Goal: Task Accomplishment & Management: Manage account settings

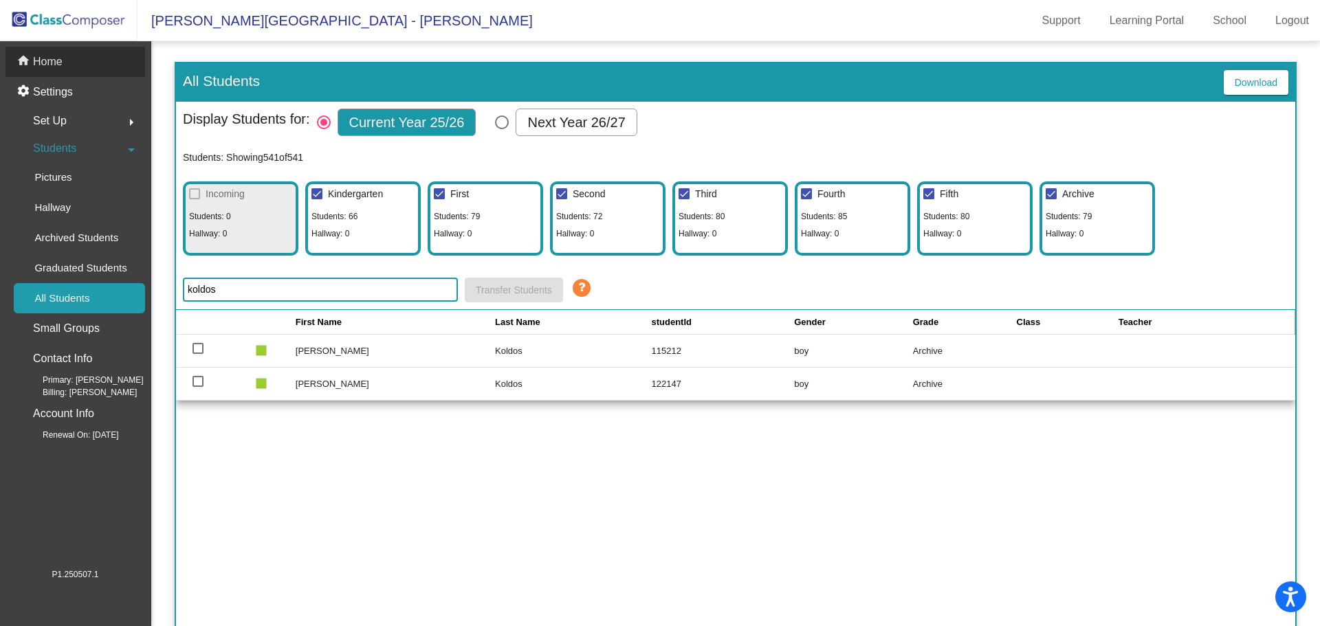
click at [36, 62] on p "Home" at bounding box center [48, 62] width 30 height 16
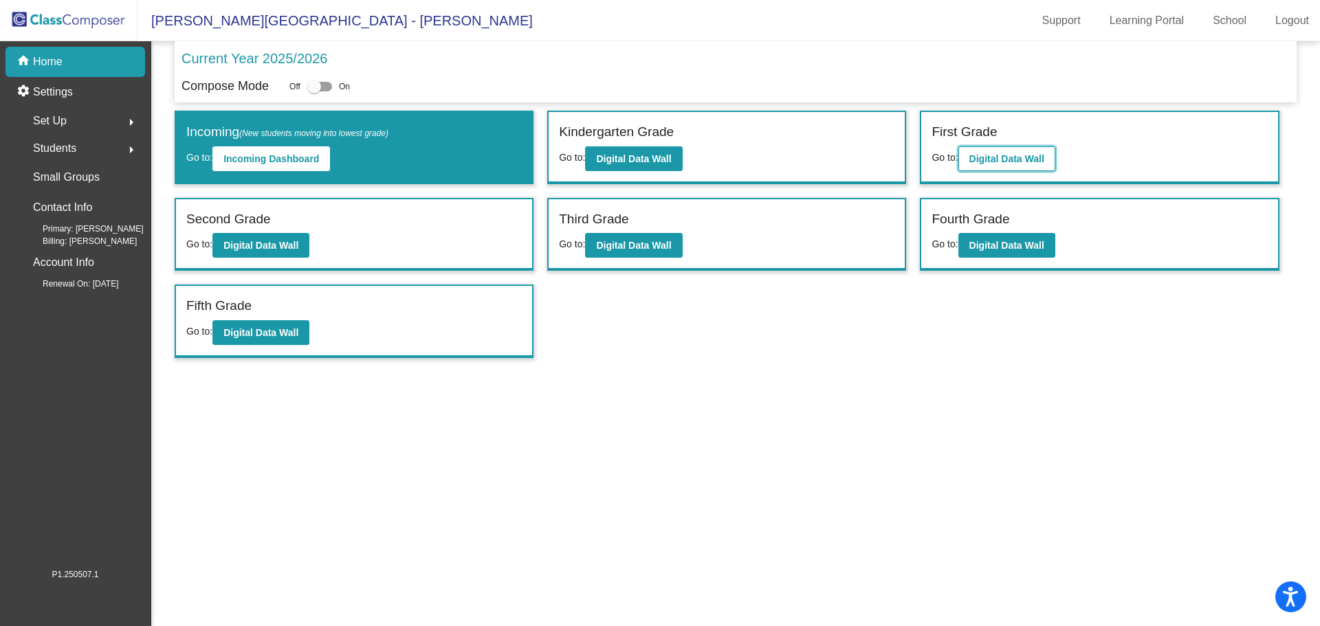
click at [1034, 160] on b "Digital Data Wall" at bounding box center [1006, 158] width 75 height 11
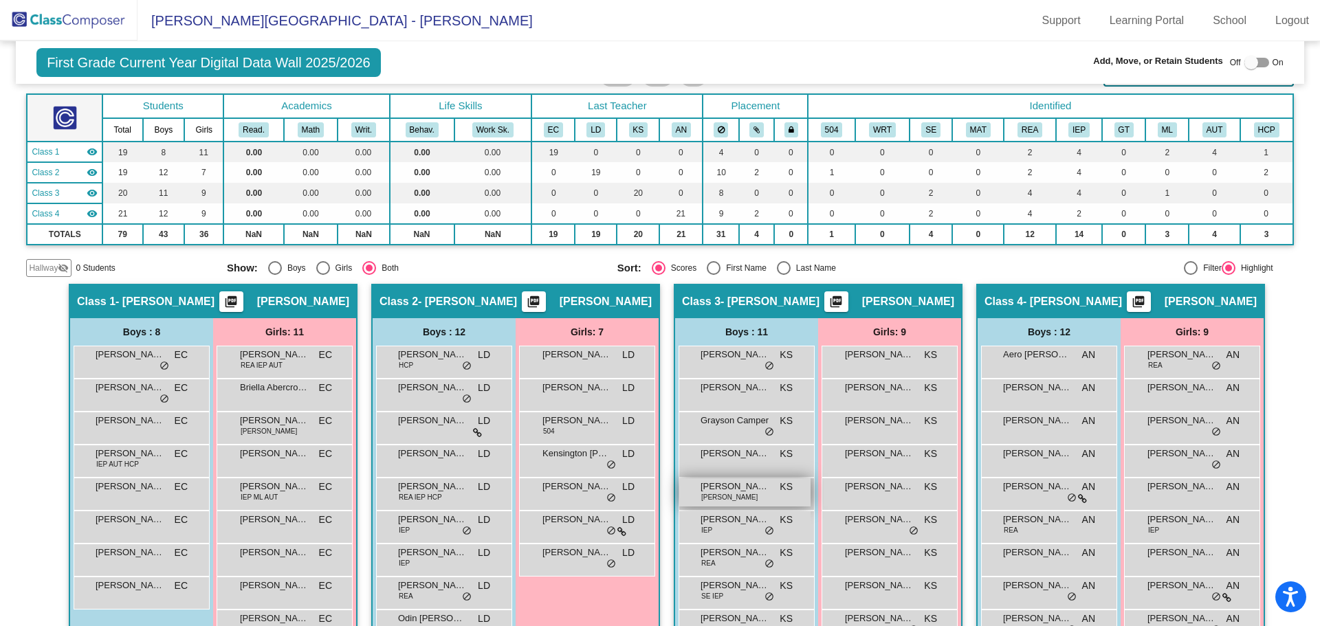
scroll to position [137, 0]
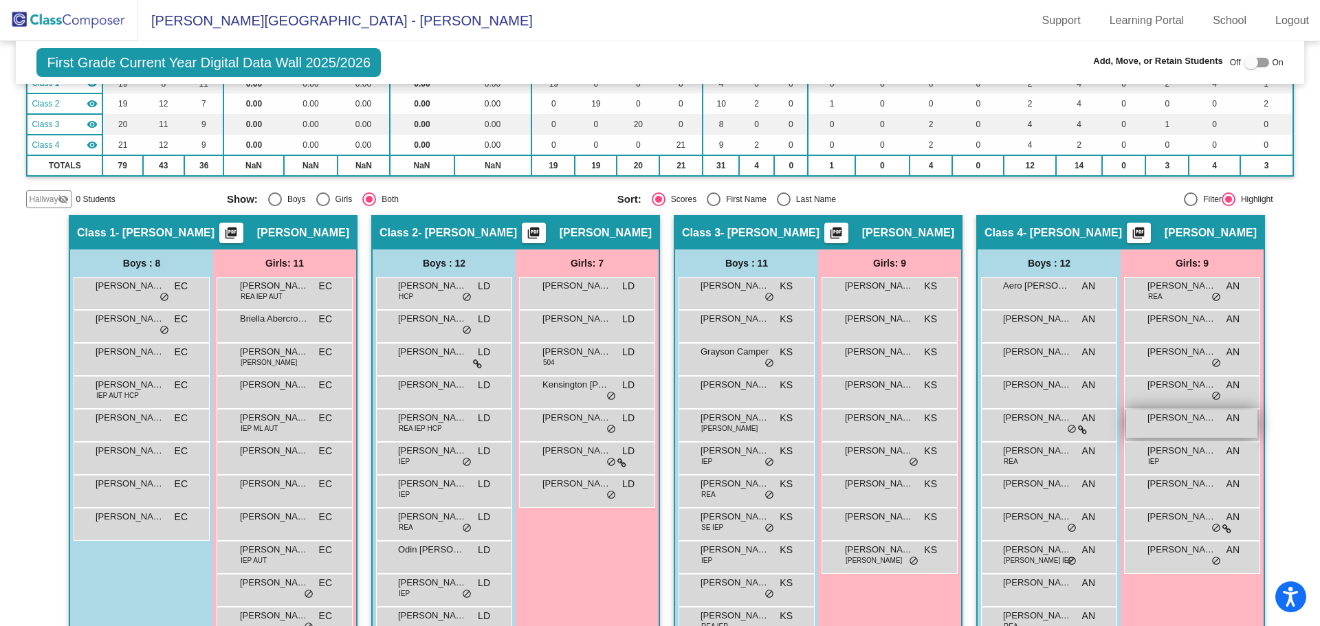
click at [1183, 423] on span "[PERSON_NAME]" at bounding box center [1181, 418] width 69 height 14
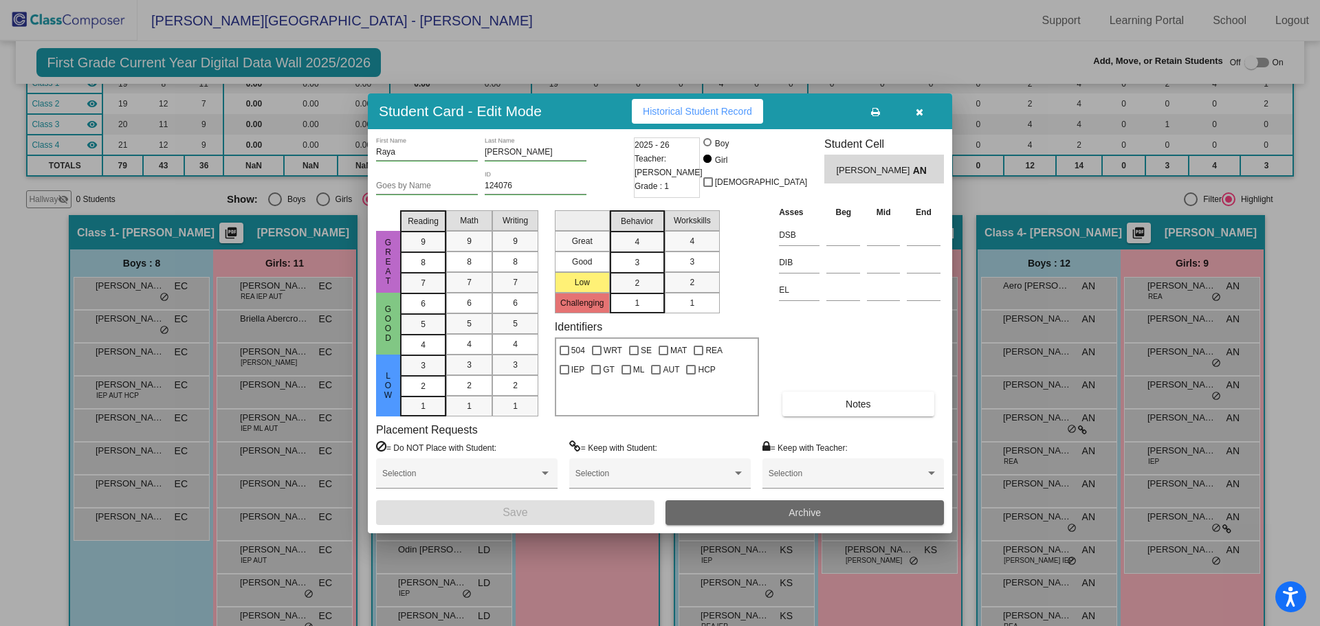
click at [825, 515] on button "Archive" at bounding box center [804, 512] width 278 height 25
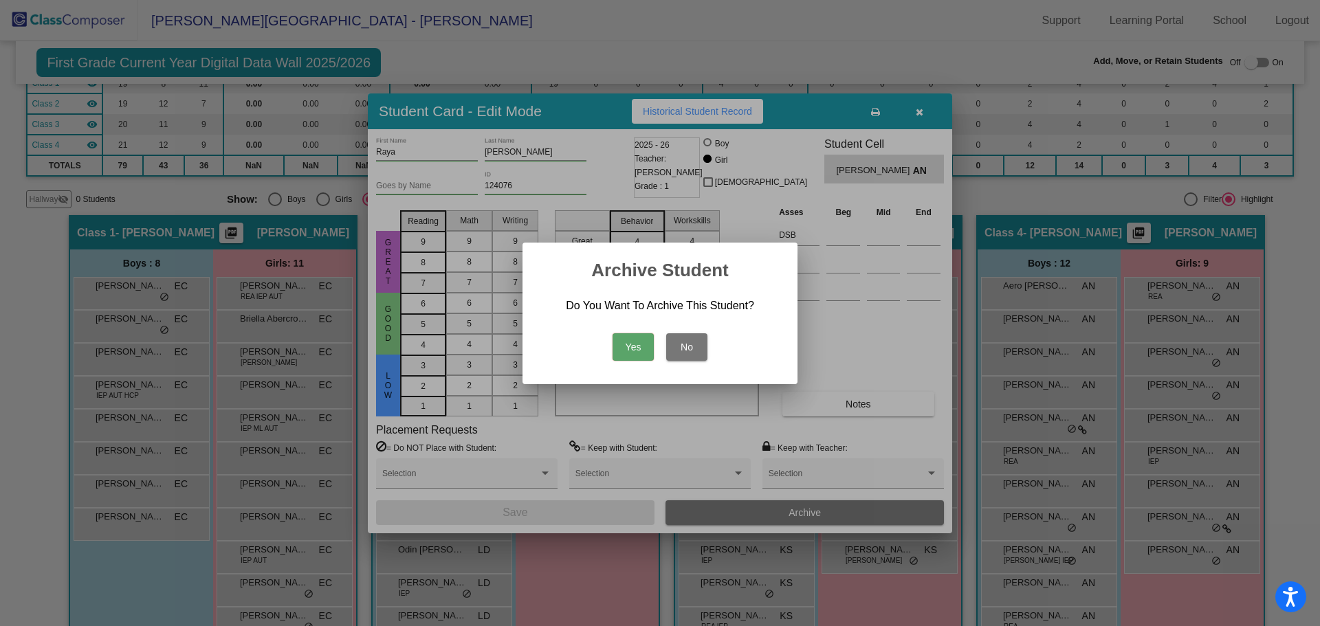
click at [625, 343] on button "Yes" at bounding box center [632, 346] width 41 height 27
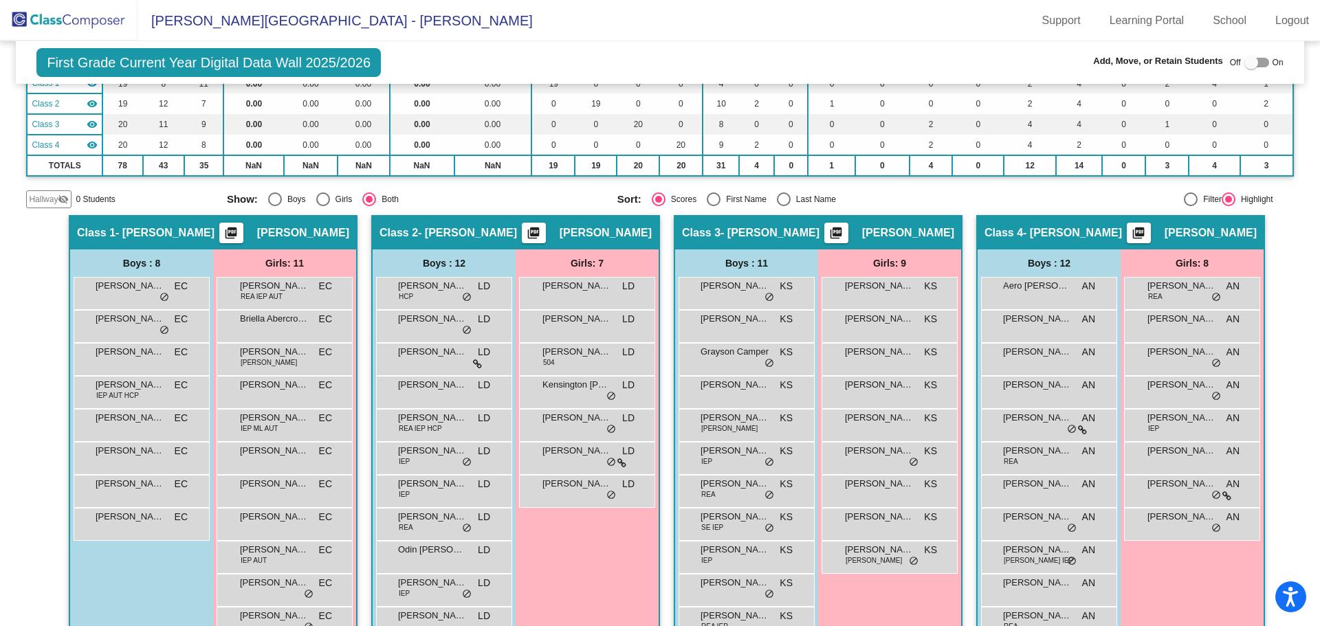
click at [632, 26] on mat-toolbar "[PERSON_NAME][GEOGRAPHIC_DATA] - [PERSON_NAME] Support Learning Portal School L…" at bounding box center [660, 20] width 1320 height 41
